Goal: Task Accomplishment & Management: Manage account settings

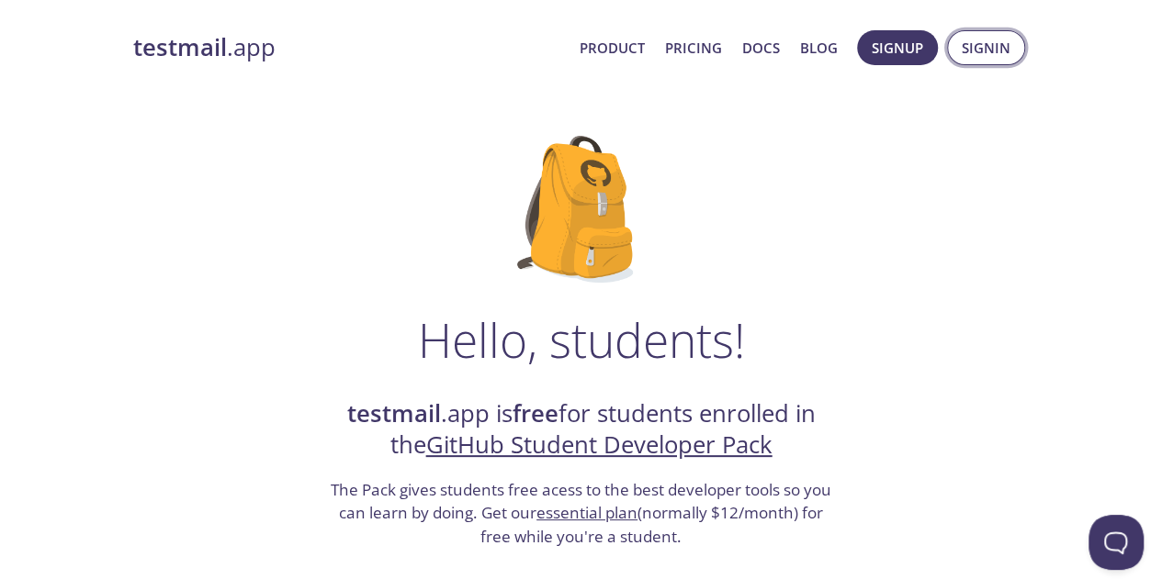
click at [973, 54] on span "Signin" at bounding box center [986, 48] width 49 height 24
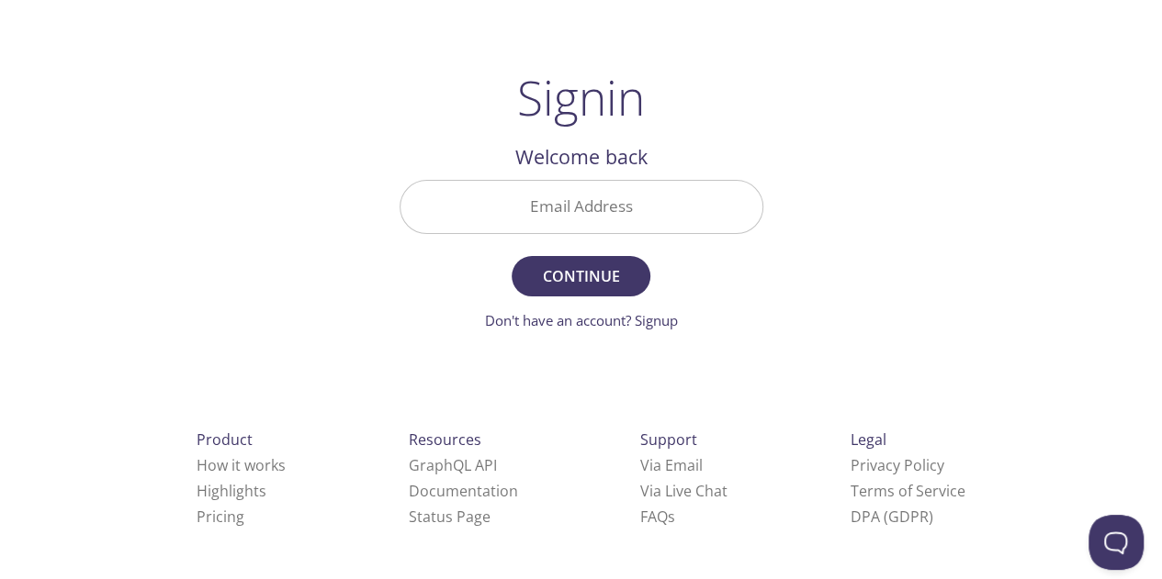
scroll to position [29, 0]
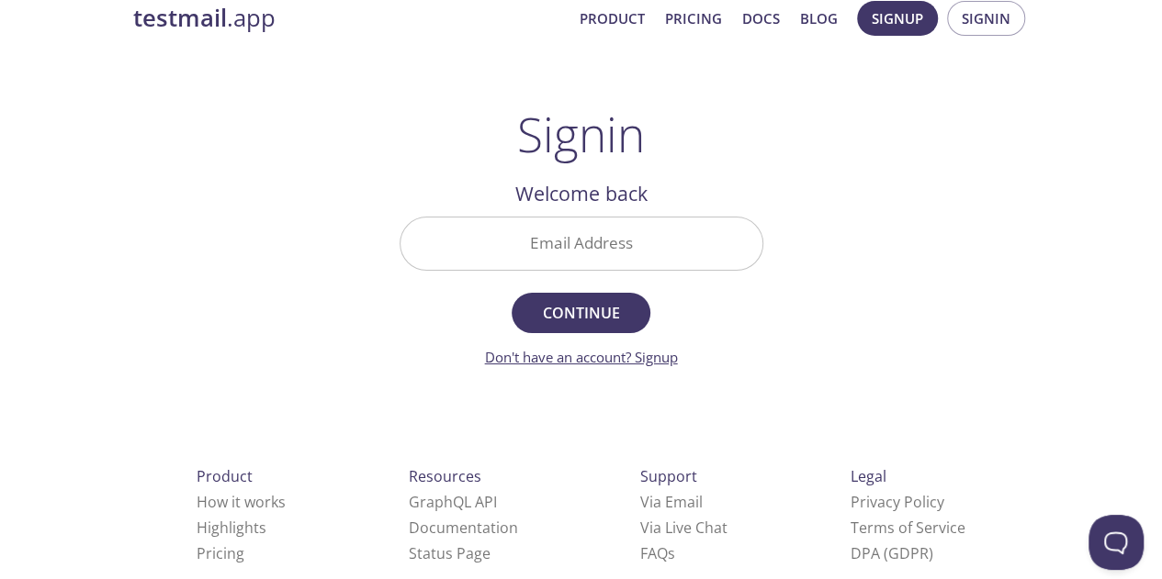
click at [660, 362] on link "Don't have an account? Signup" at bounding box center [581, 357] width 193 height 18
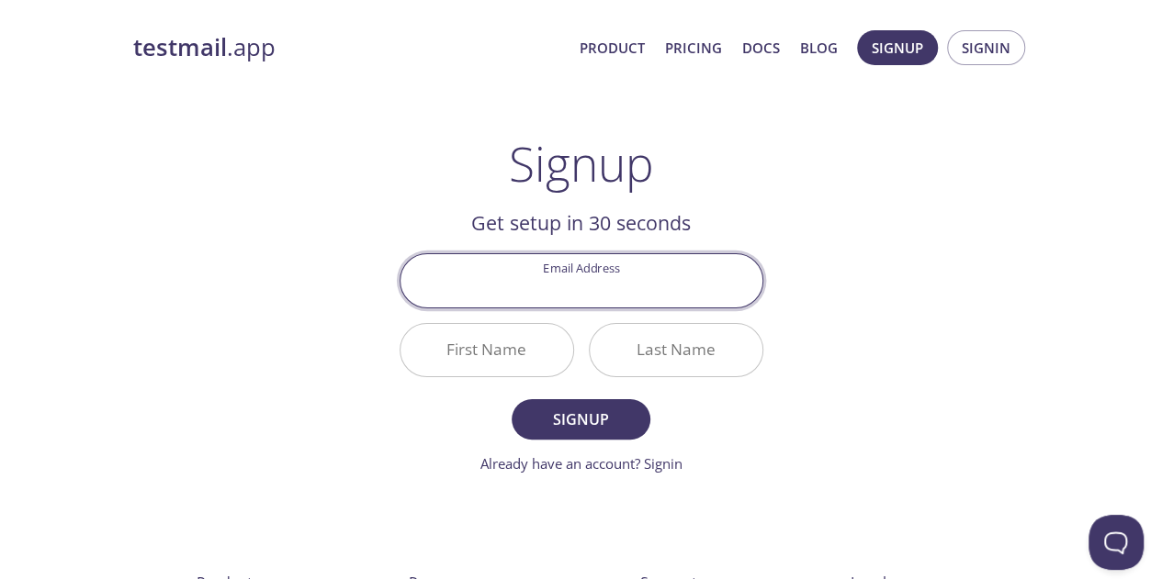
click at [528, 286] on input "Email Address" at bounding box center [581, 280] width 362 height 52
type input "[EMAIL_ADDRESS][DOMAIN_NAME]"
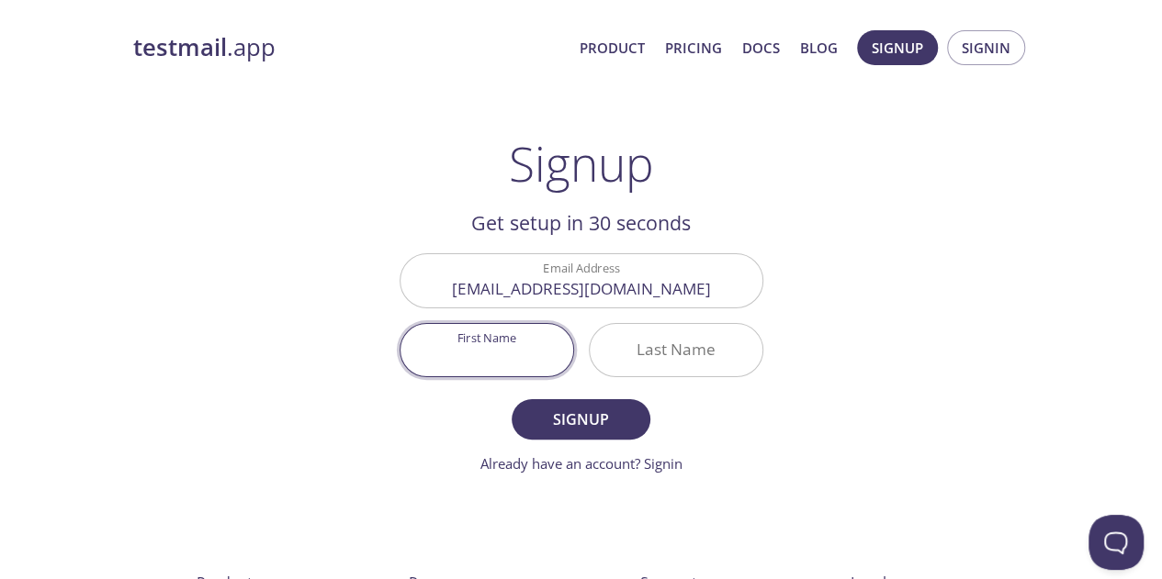
click at [518, 339] on input "First Name" at bounding box center [486, 350] width 173 height 52
type input "Nazim"
click at [647, 346] on input "Last Name" at bounding box center [676, 350] width 173 height 52
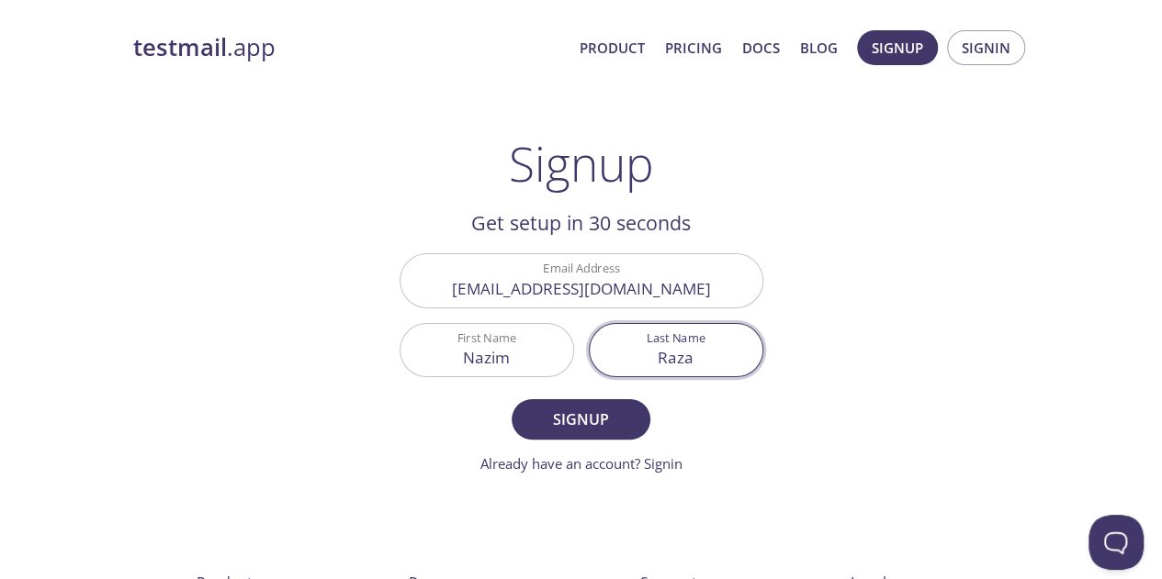
type input "Raza"
click at [512, 399] on button "Signup" at bounding box center [581, 419] width 138 height 40
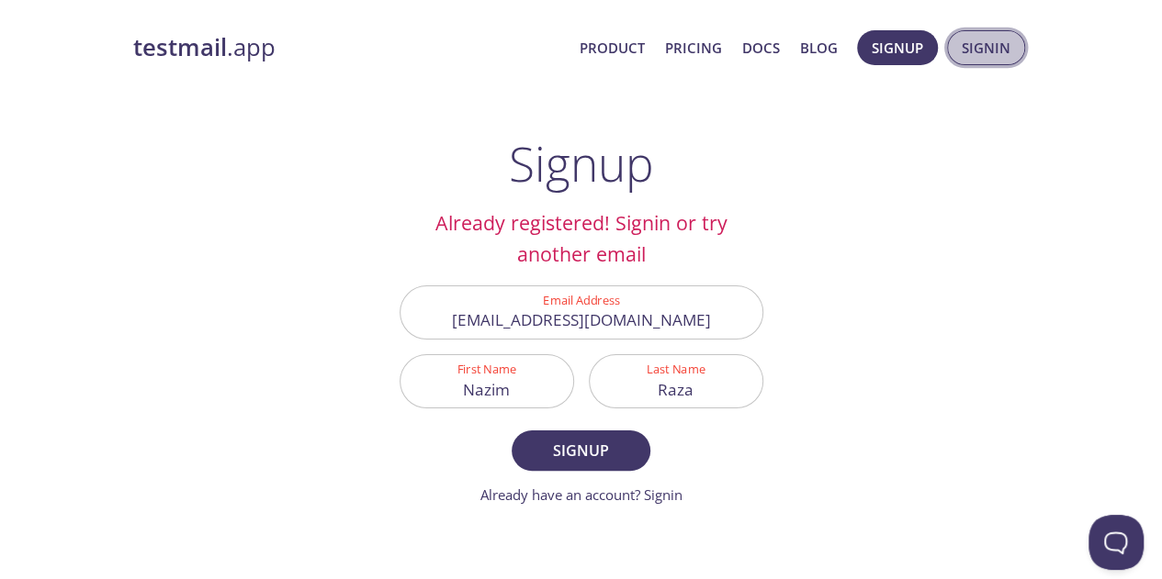
click at [980, 44] on span "Signin" at bounding box center [986, 48] width 49 height 24
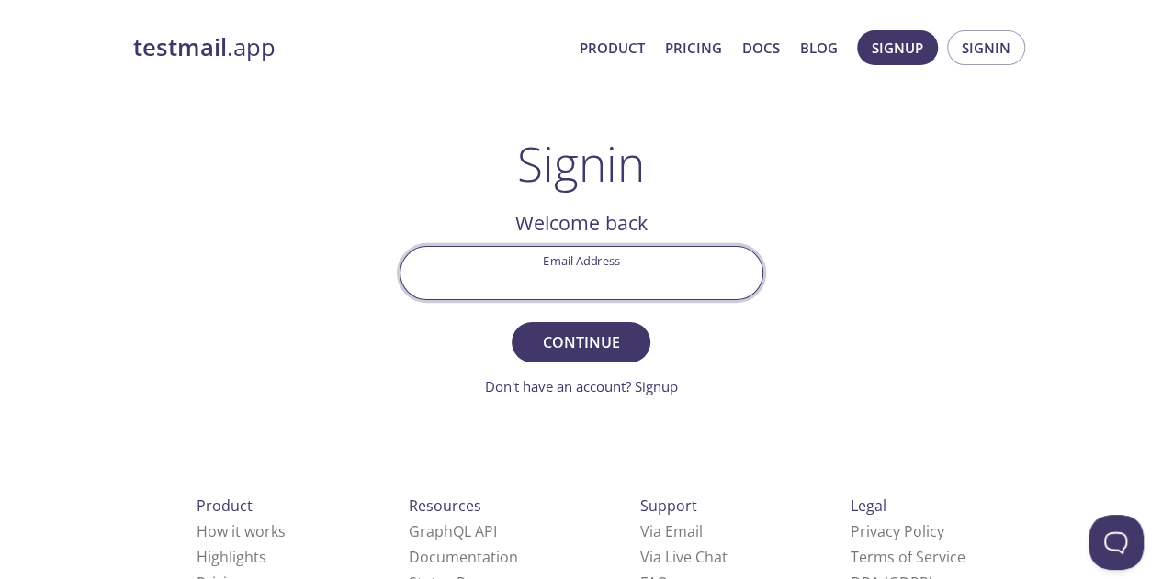
click at [527, 273] on input "Email Address" at bounding box center [581, 273] width 362 height 52
type input "[EMAIL_ADDRESS][DOMAIN_NAME]"
click at [512, 322] on button "Continue" at bounding box center [581, 342] width 138 height 40
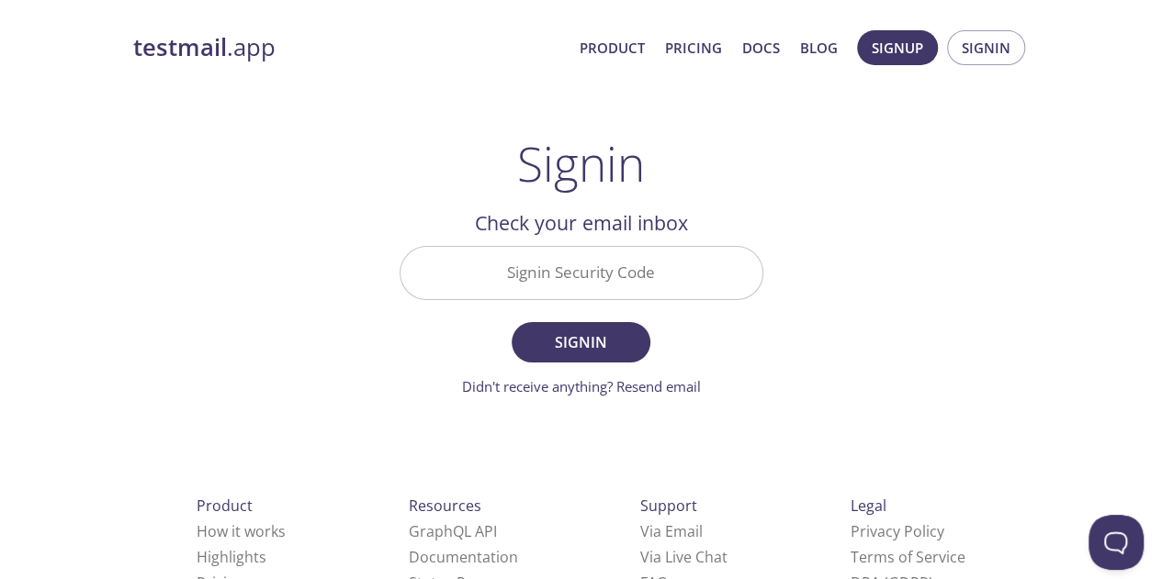
click at [549, 255] on input "Signin Security Code" at bounding box center [581, 273] width 362 height 52
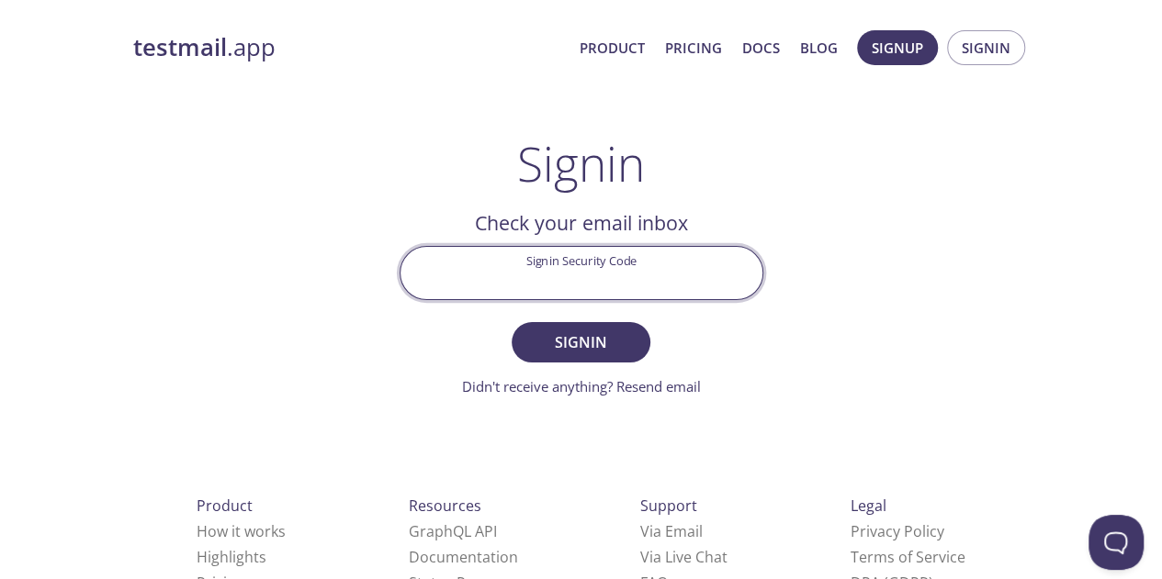
paste input "F1Z2SY7"
type input "F1Z2SY7"
click at [512, 322] on button "Signin" at bounding box center [581, 342] width 138 height 40
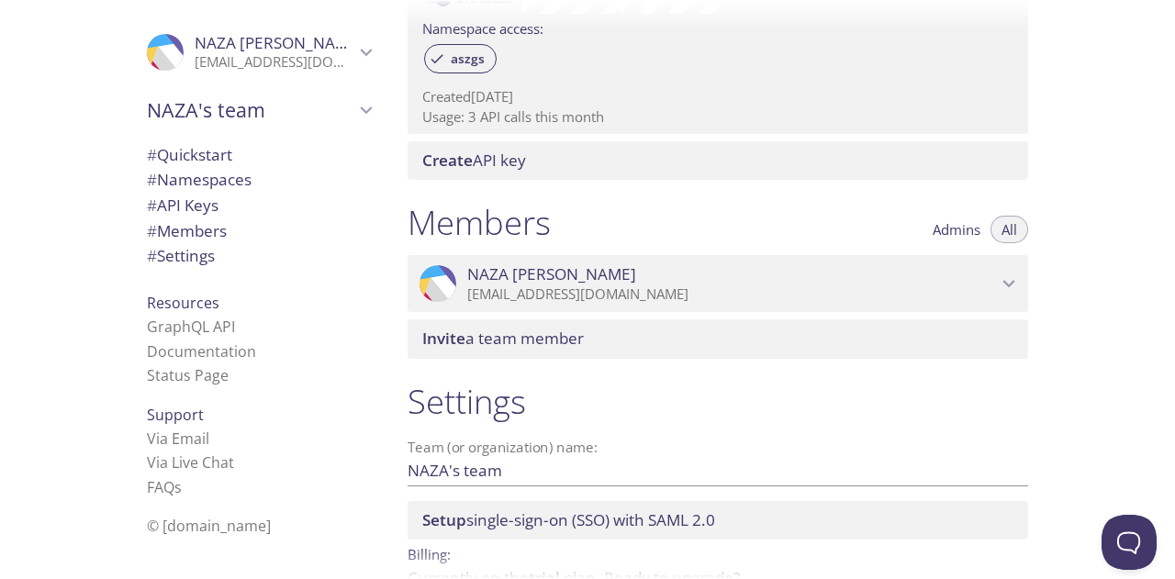
scroll to position [725, 0]
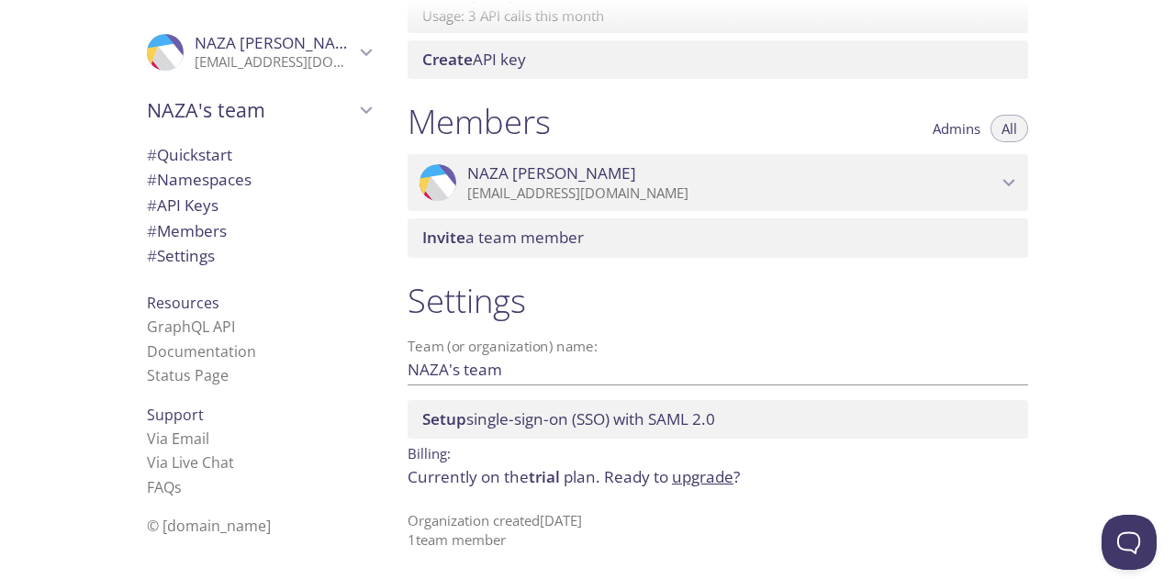
click at [707, 181] on span "[PERSON_NAME]" at bounding box center [732, 173] width 530 height 20
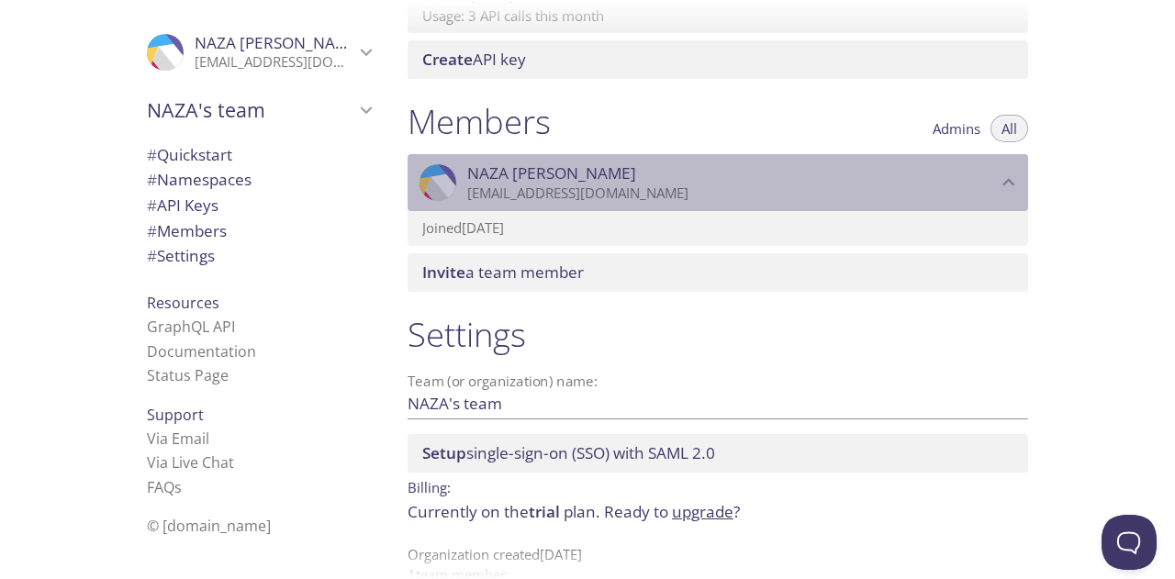
click at [704, 181] on span "[PERSON_NAME]" at bounding box center [732, 173] width 530 height 20
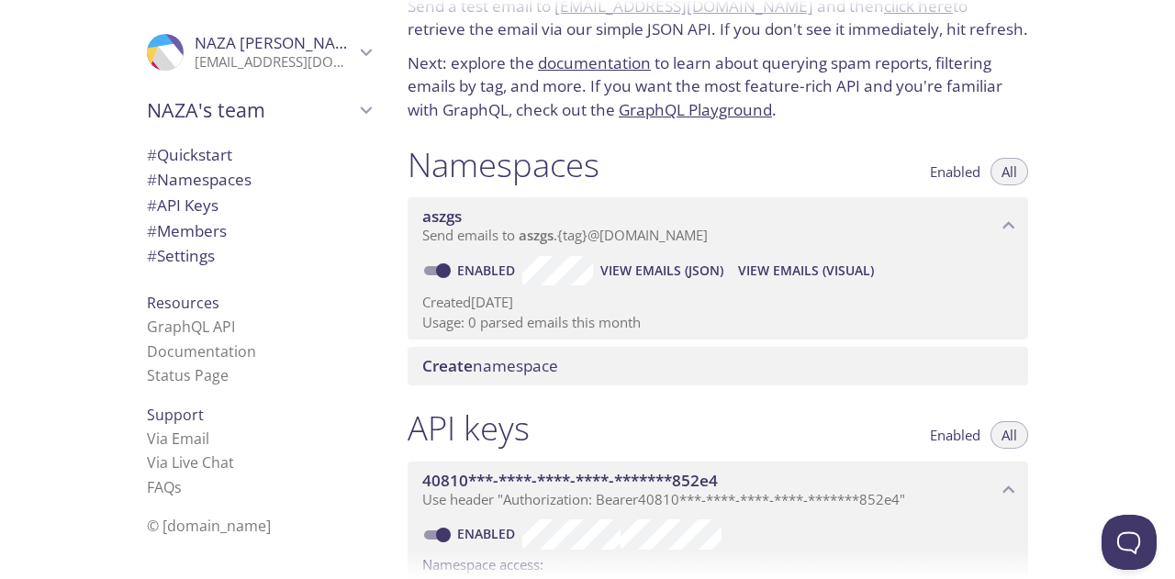
scroll to position [0, 0]
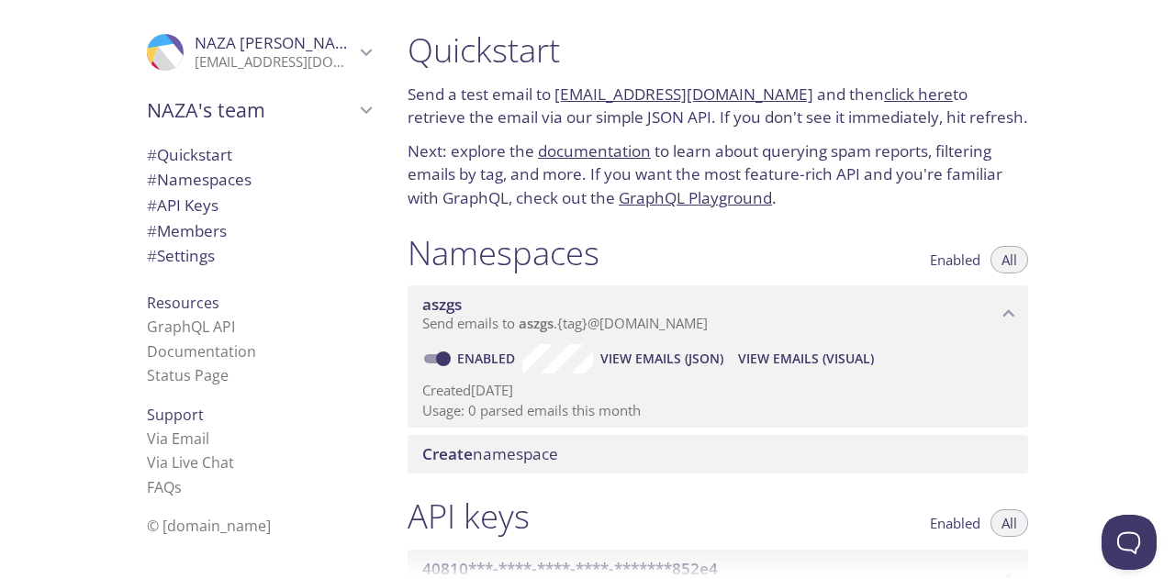
click at [912, 98] on link "click here" at bounding box center [918, 94] width 69 height 21
click at [605, 88] on link "[EMAIL_ADDRESS][DOMAIN_NAME]" at bounding box center [684, 94] width 259 height 21
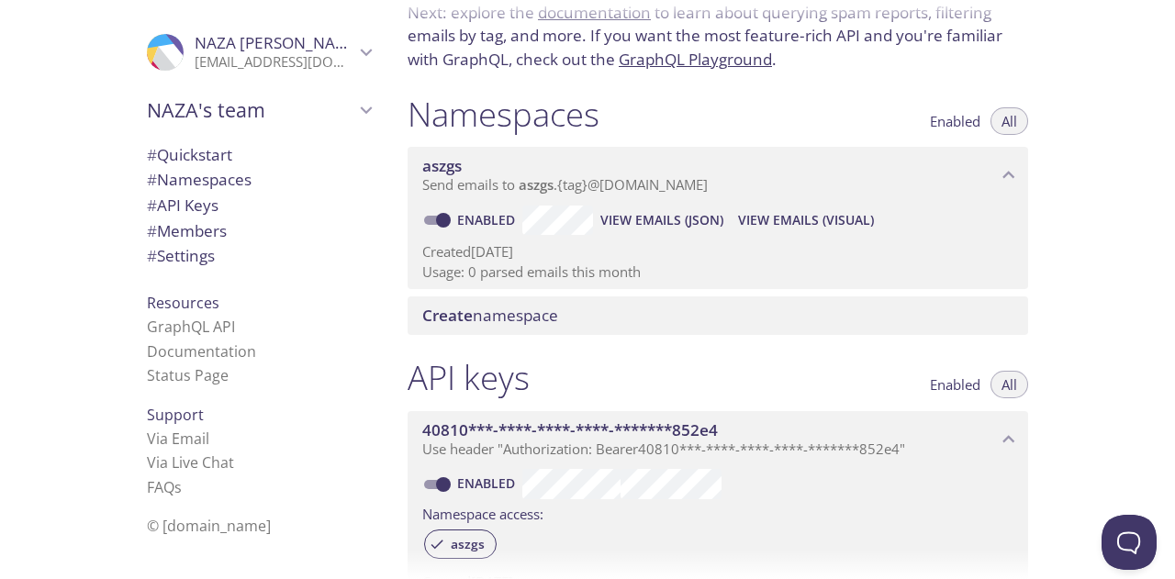
scroll to position [144, 0]
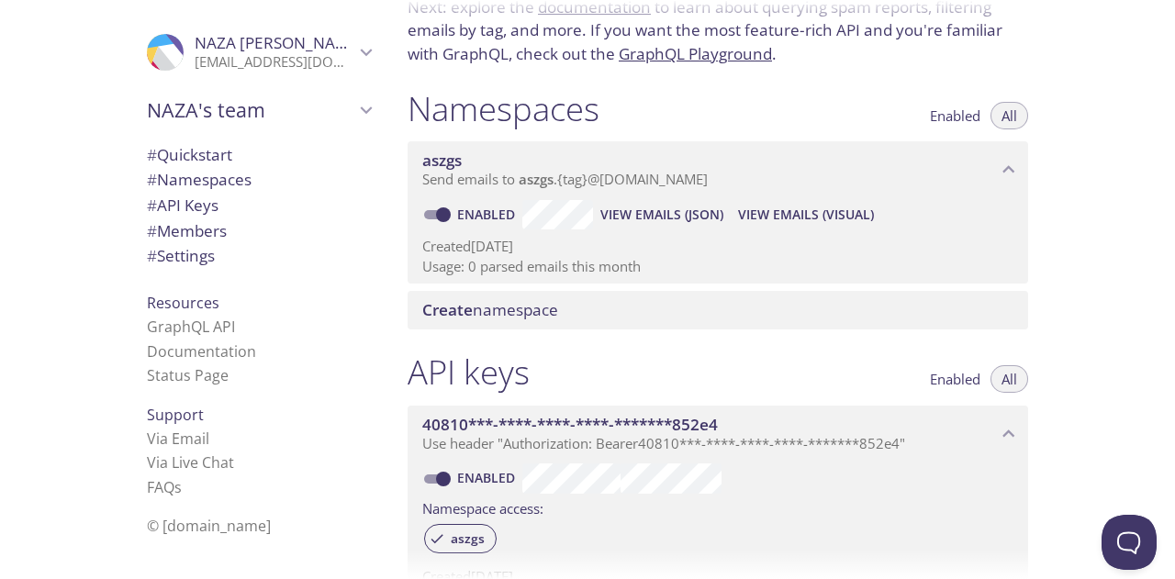
click at [162, 115] on span "NAZA's team" at bounding box center [251, 110] width 208 height 26
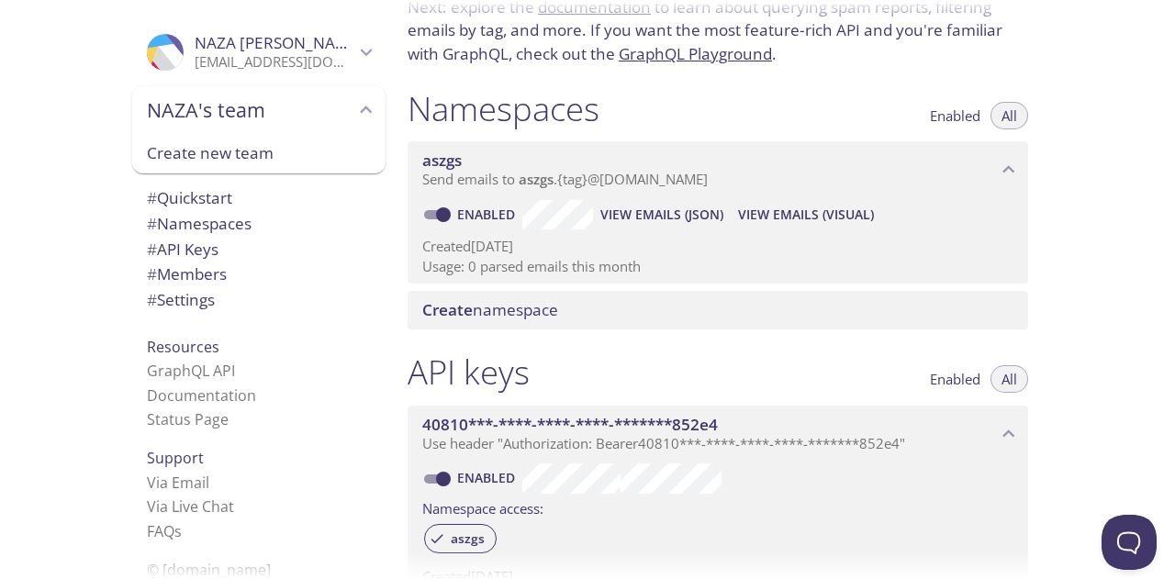
click at [181, 152] on span "Create new team" at bounding box center [259, 153] width 224 height 24
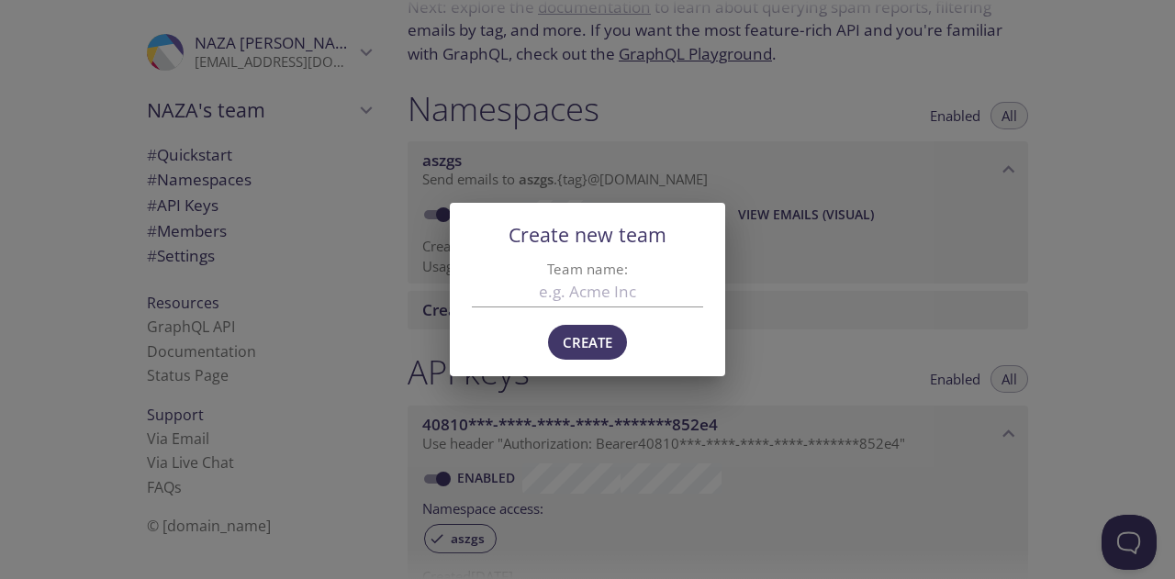
click at [331, 33] on div "Create new team Team name: Create" at bounding box center [587, 289] width 1175 height 579
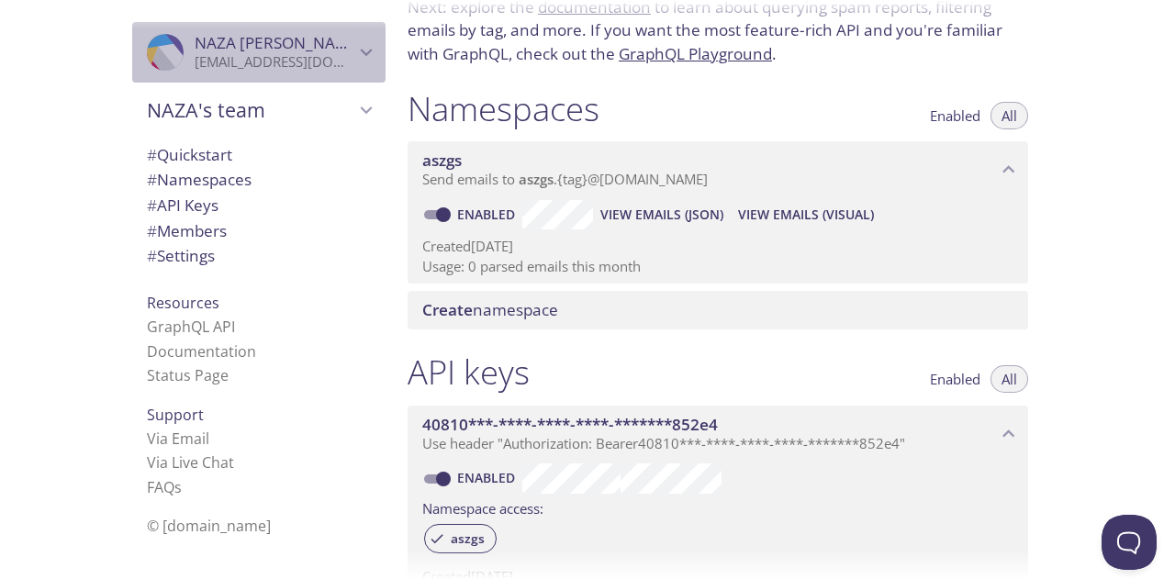
click at [354, 62] on icon "NAZA Azar" at bounding box center [366, 52] width 24 height 24
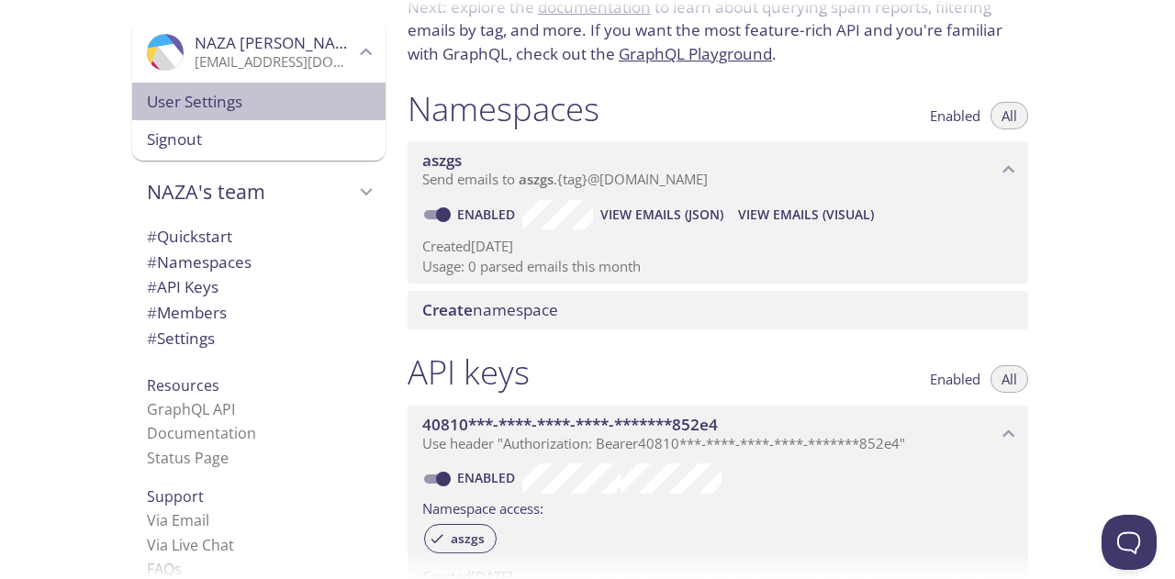
click at [237, 95] on span "User Settings" at bounding box center [259, 102] width 224 height 24
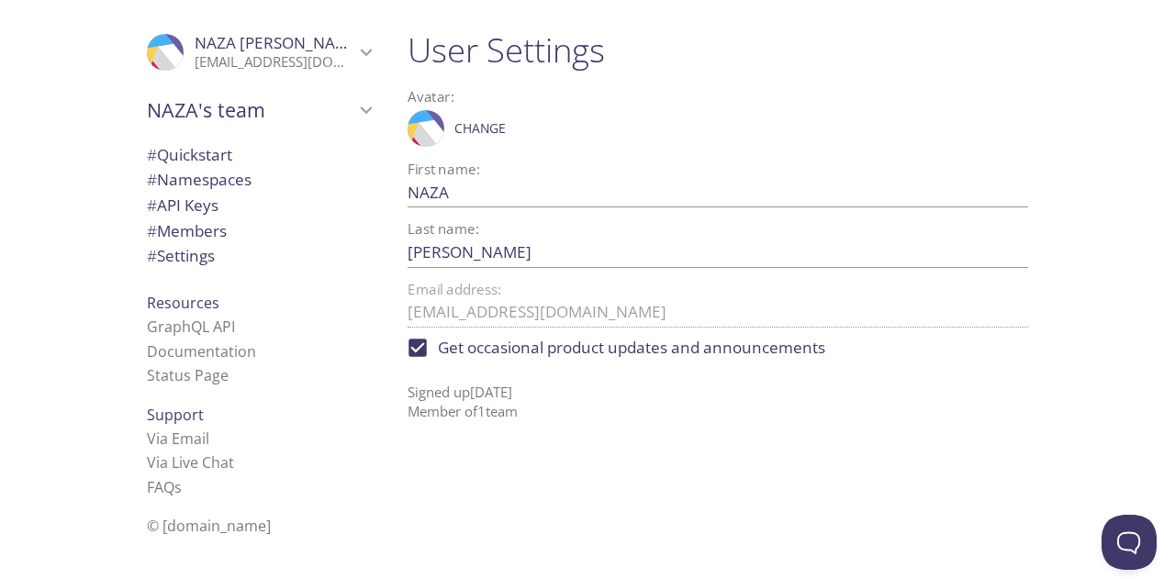
click at [186, 112] on span "NAZA's team" at bounding box center [251, 110] width 208 height 26
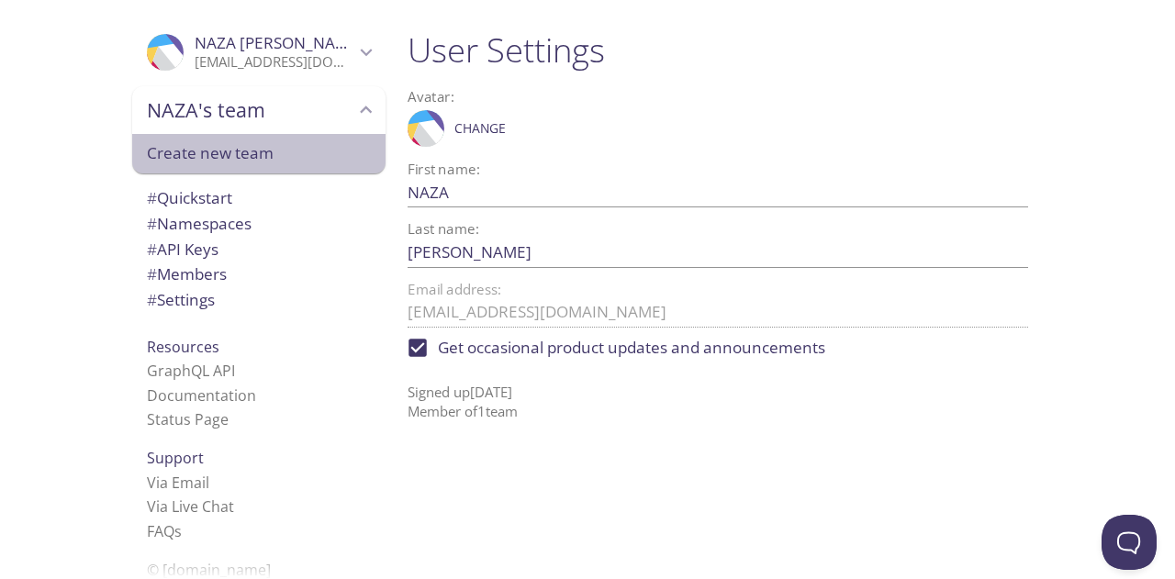
click at [213, 152] on span "Create new team" at bounding box center [259, 153] width 224 height 24
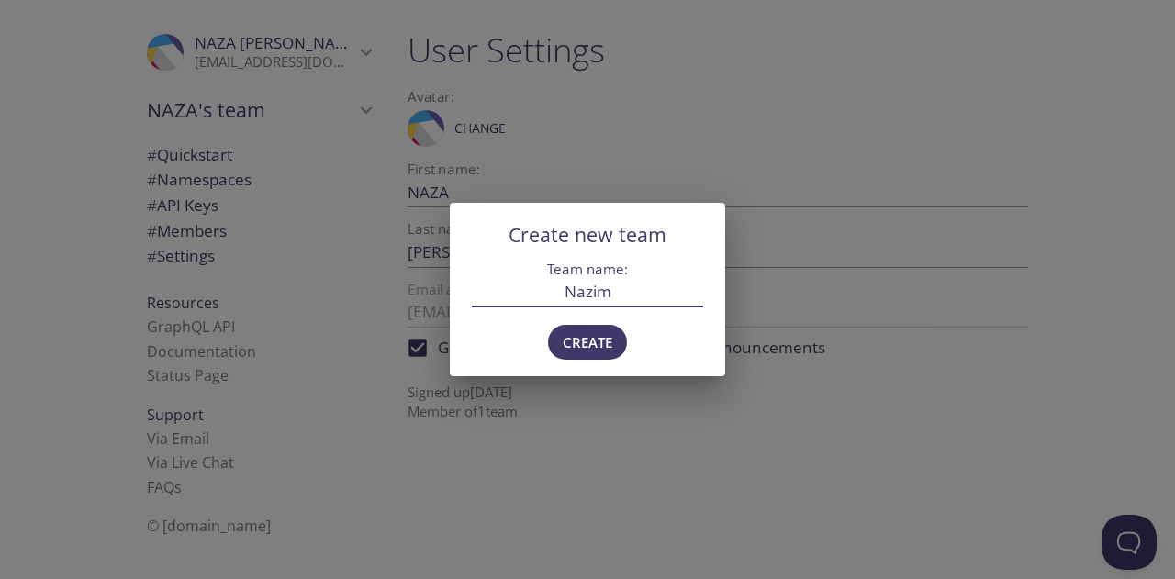
type input "Nazim"
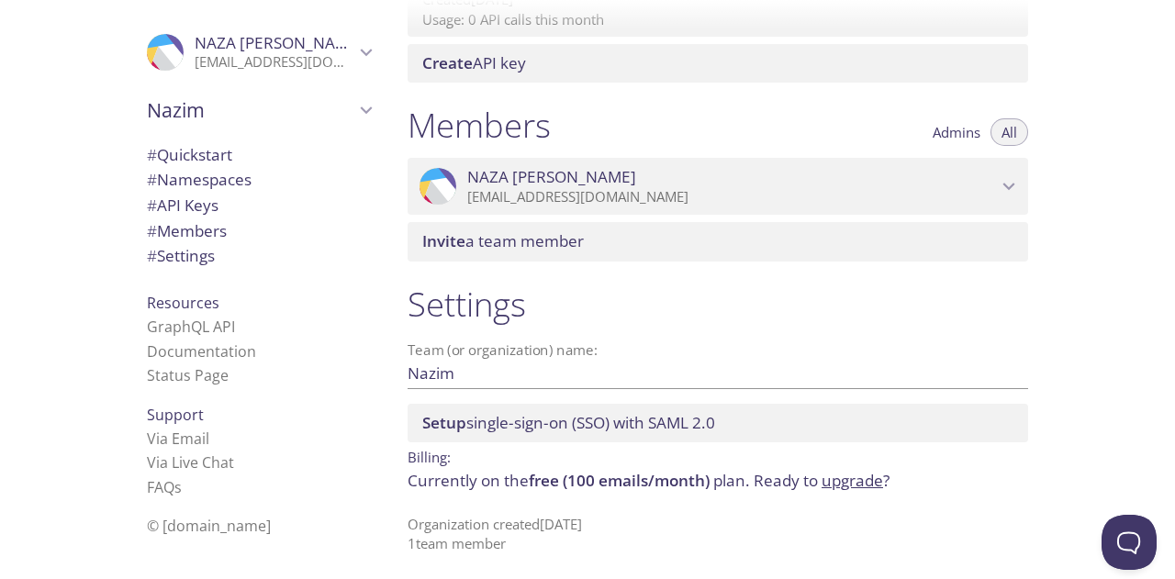
scroll to position [725, 0]
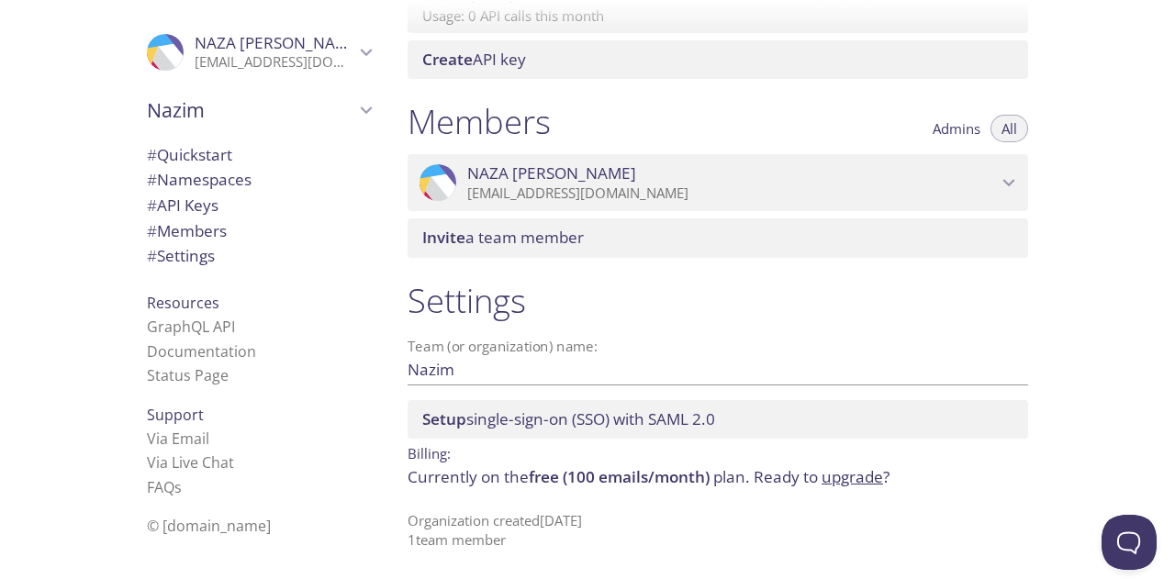
click at [599, 427] on span "Setup single-sign-on (SSO) with SAML 2.0" at bounding box center [568, 419] width 293 height 21
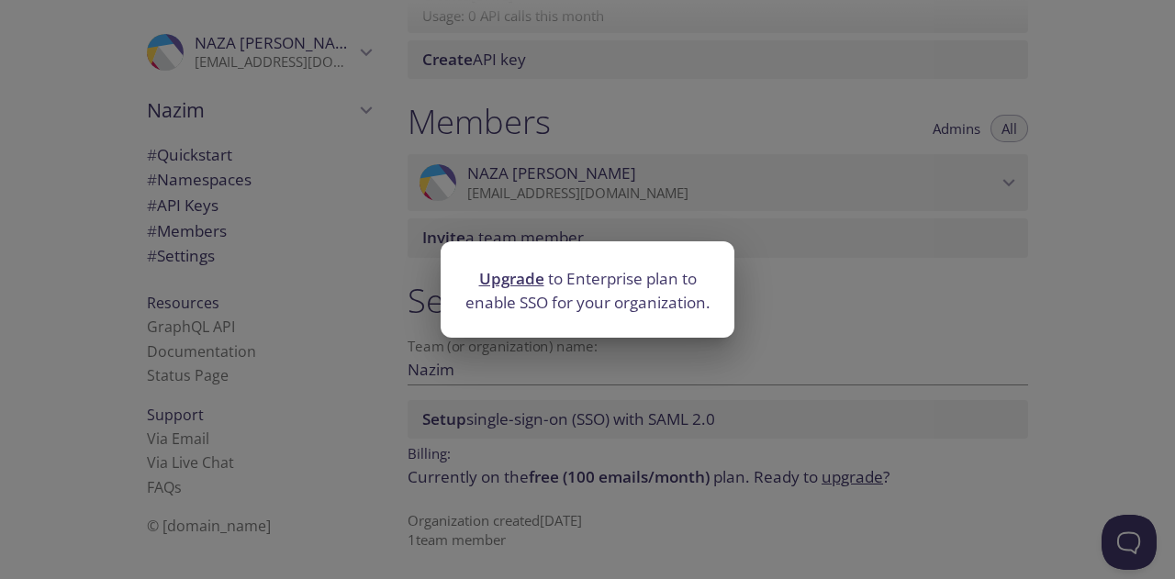
click at [570, 431] on div "Upgrade to Enterprise plan to enable SSO for your organization." at bounding box center [587, 289] width 1175 height 579
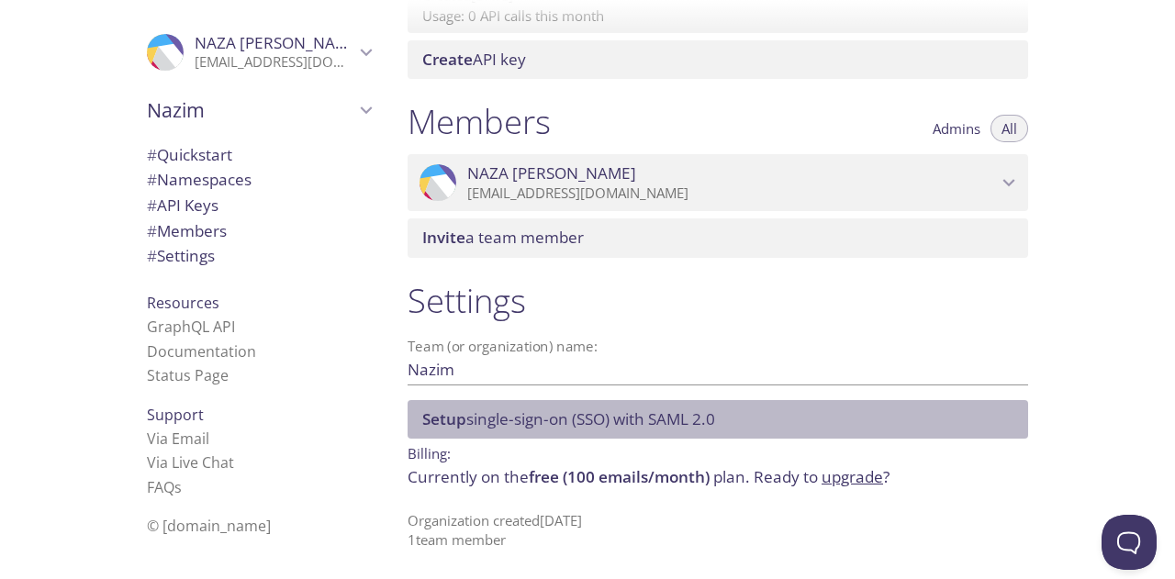
click at [444, 422] on span "Setup" at bounding box center [444, 419] width 44 height 21
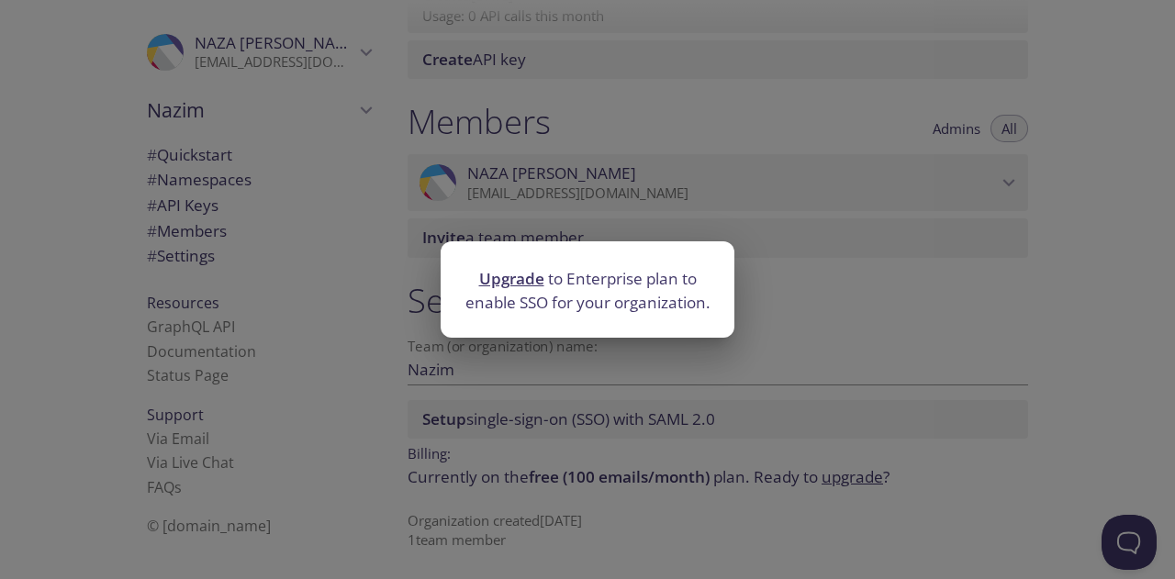
click at [751, 295] on div "Upgrade to Enterprise plan to enable SSO for your organization." at bounding box center [587, 289] width 1175 height 579
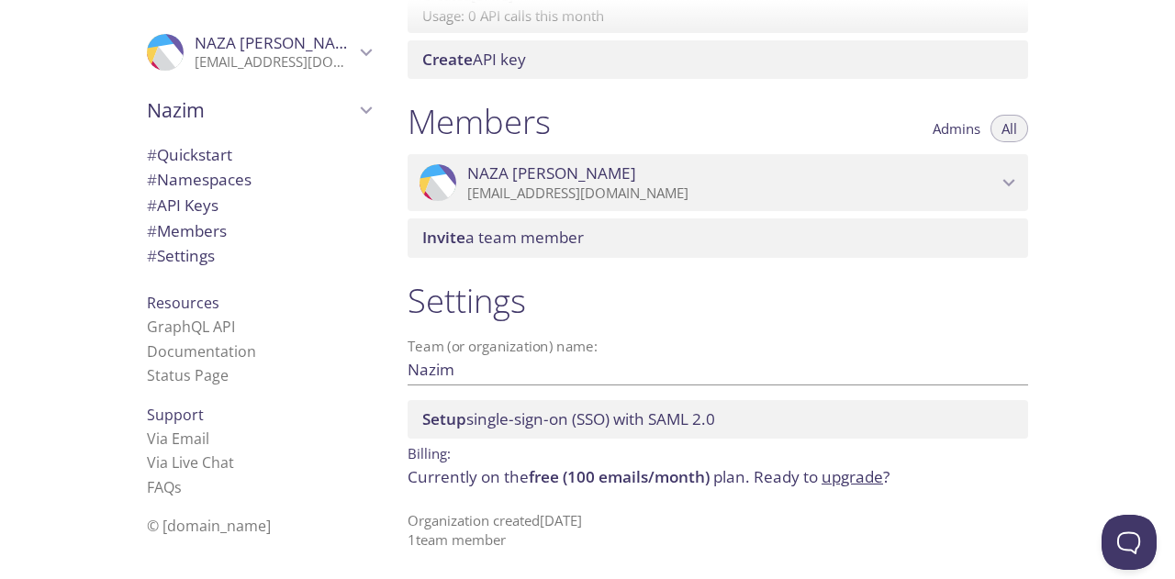
scroll to position [687, 0]
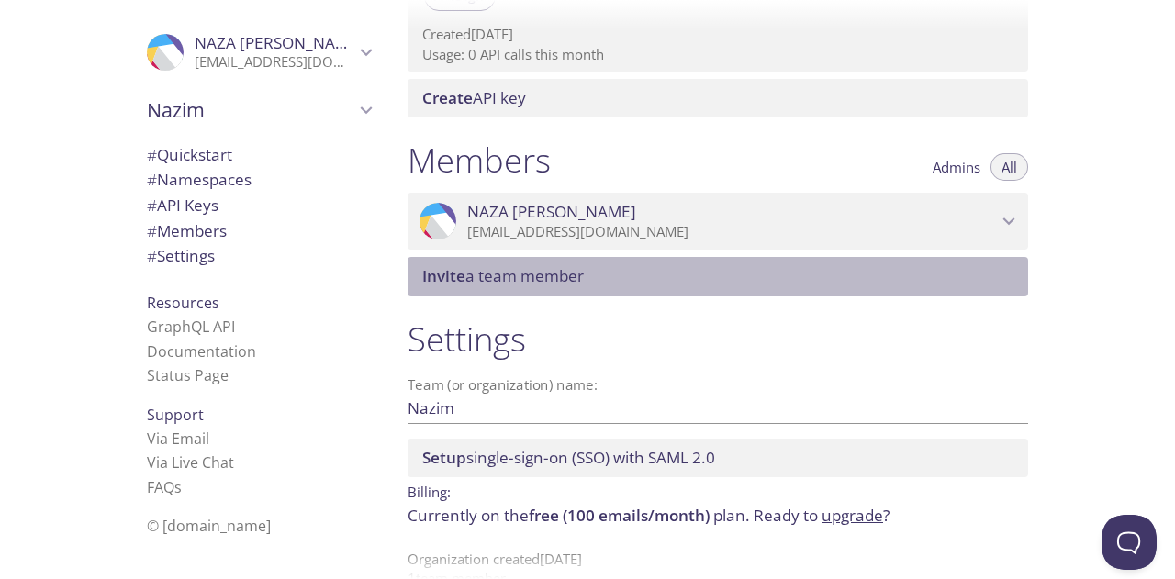
click at [557, 265] on div "Invite a team member" at bounding box center [718, 276] width 621 height 39
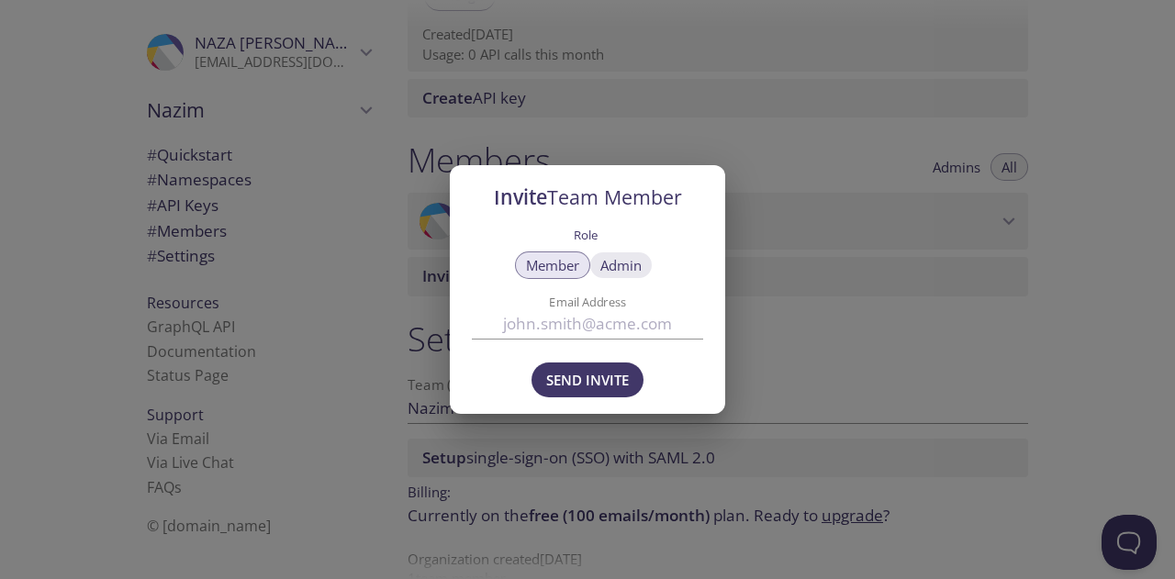
click at [614, 265] on span "Admin" at bounding box center [621, 265] width 41 height 0
click at [542, 265] on span "Member" at bounding box center [552, 265] width 53 height 0
click at [867, 309] on div "Invite Team Member Role Member Admin Email Address Send Invite" at bounding box center [587, 289] width 1175 height 579
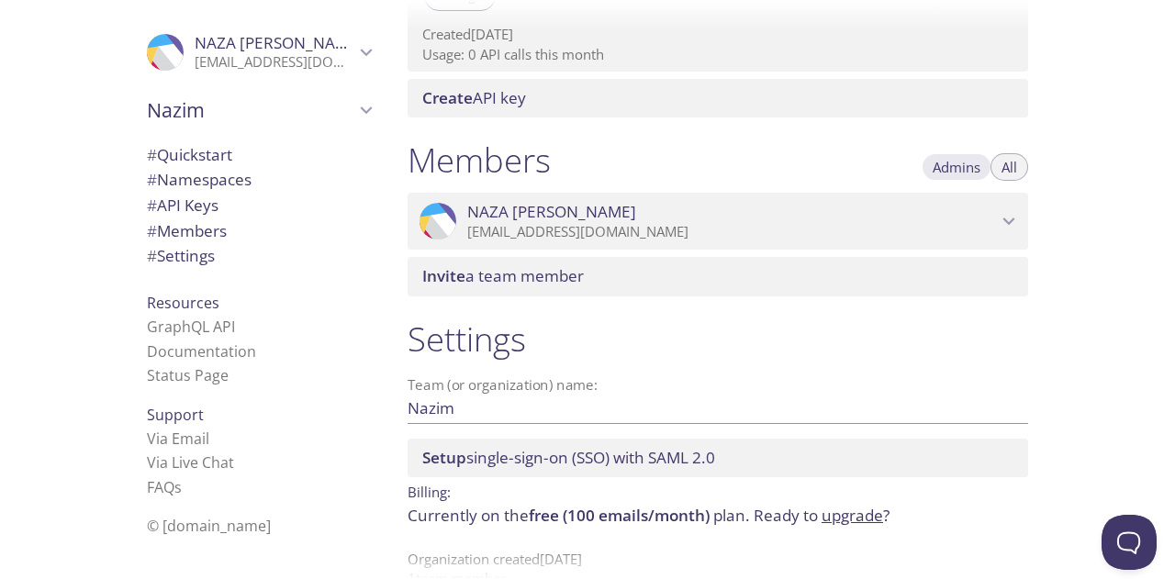
click at [943, 167] on span "Admins" at bounding box center [957, 167] width 48 height 0
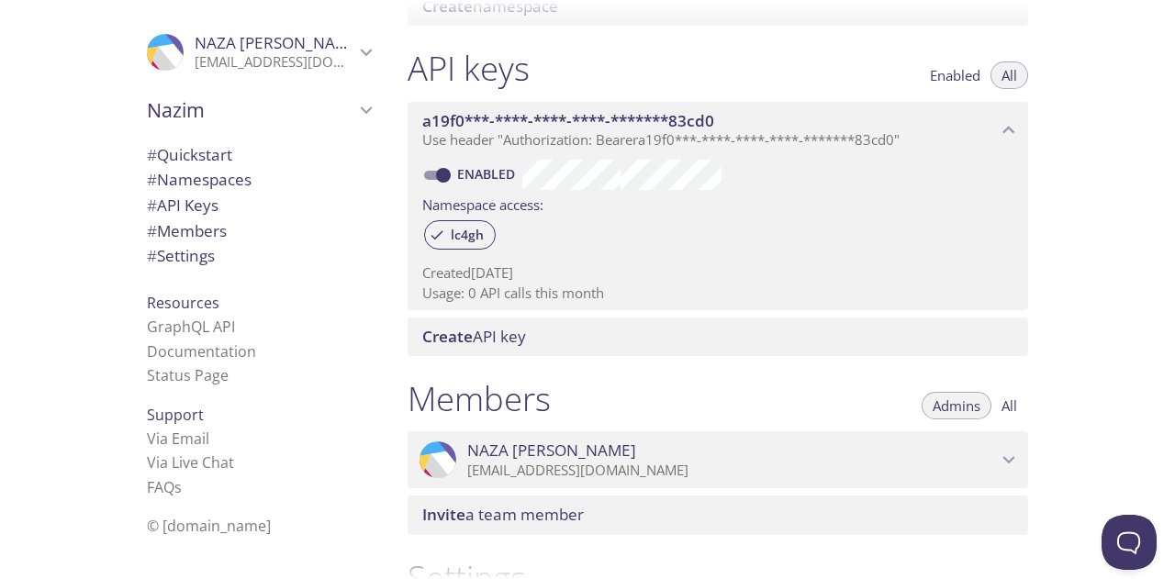
scroll to position [448, 0]
click at [995, 405] on button "All" at bounding box center [1010, 406] width 38 height 28
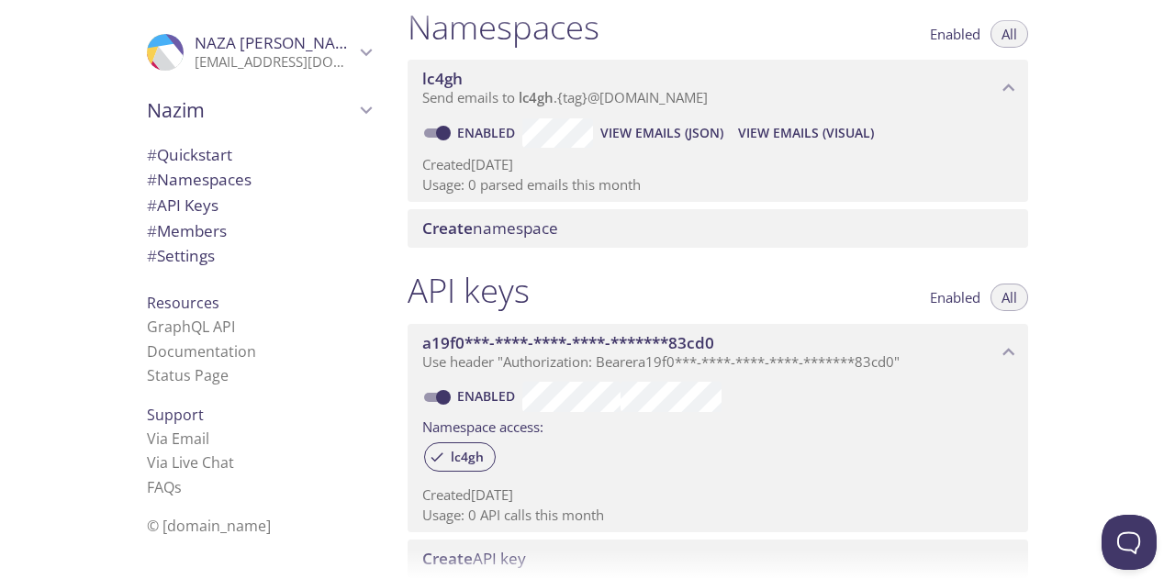
scroll to position [123, 0]
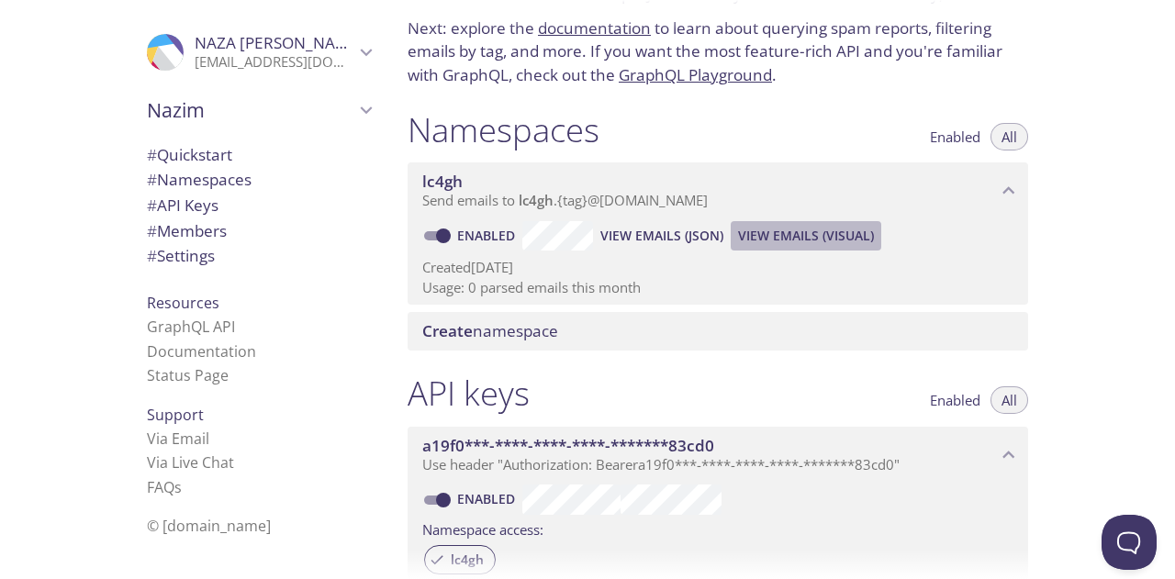
click at [770, 247] on button "View Emails (Visual)" at bounding box center [806, 235] width 151 height 29
